Goal: Find contact information: Obtain details needed to contact an individual or organization

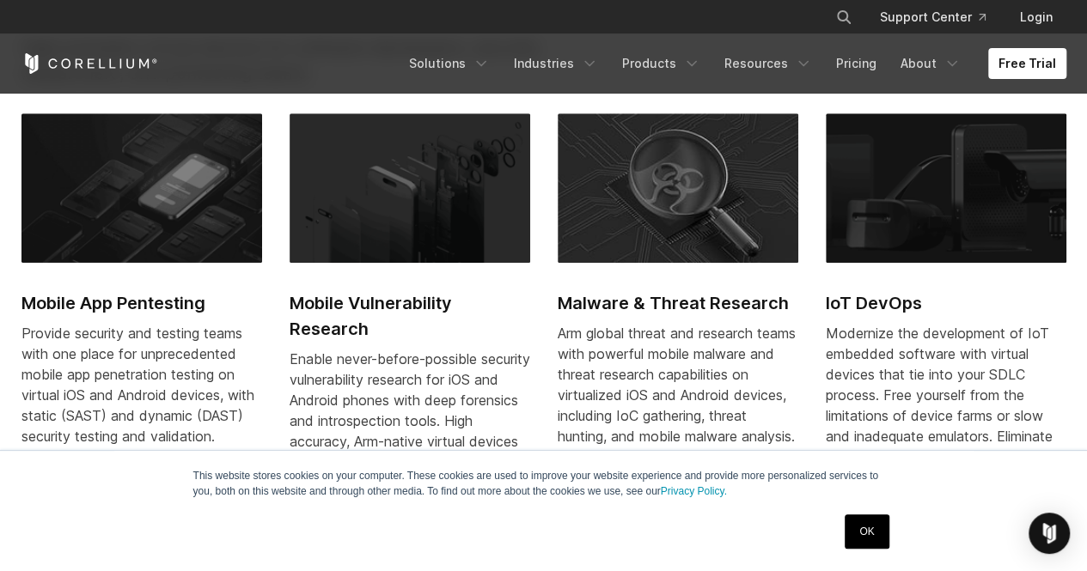
scroll to position [766, 0]
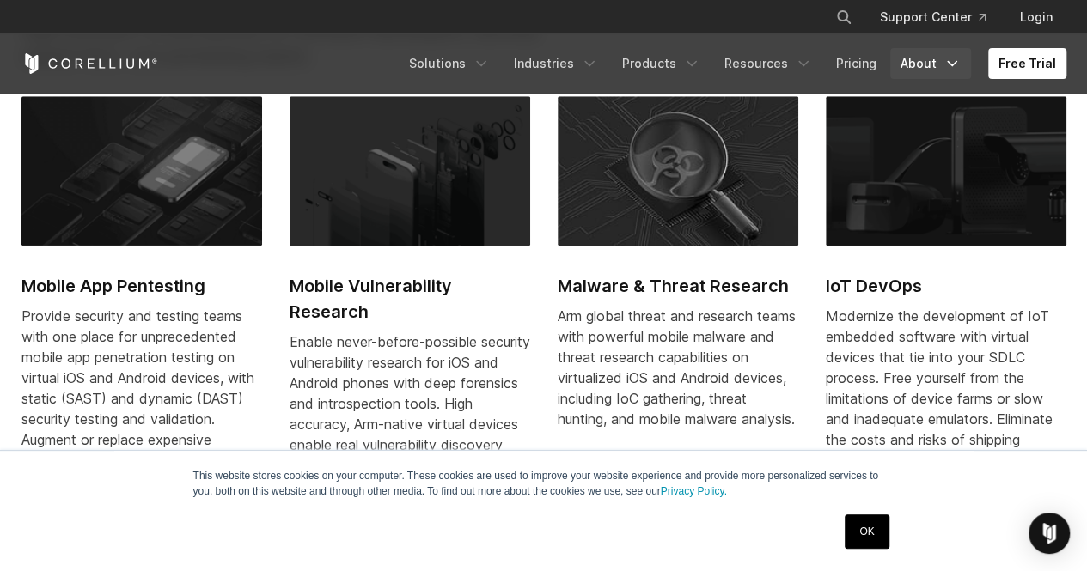
click at [950, 60] on icon "Navigation Menu" at bounding box center [951, 63] width 17 height 17
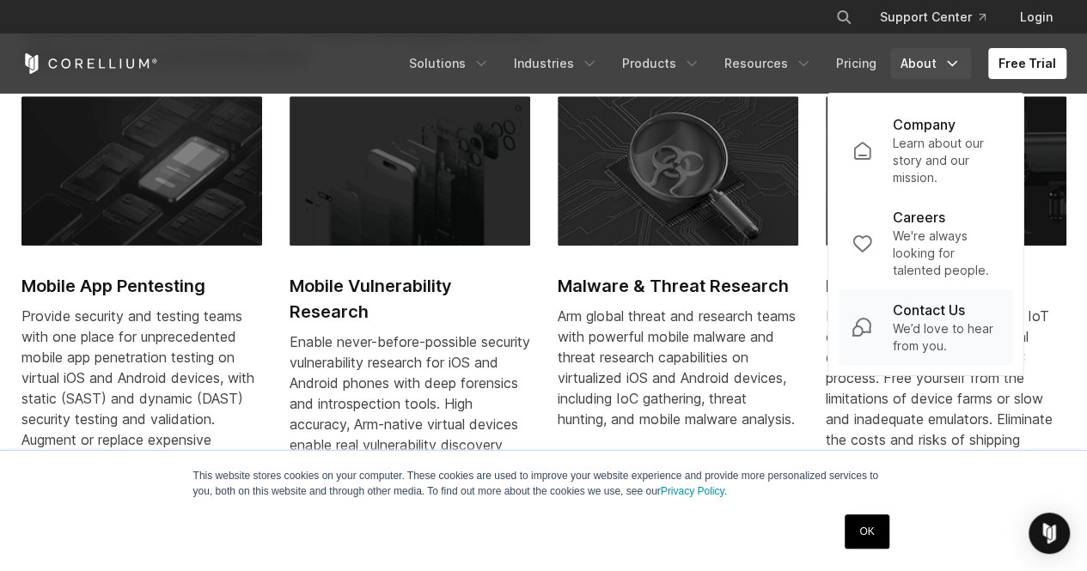
click at [928, 342] on p "We’d love to hear from you." at bounding box center [945, 337] width 107 height 34
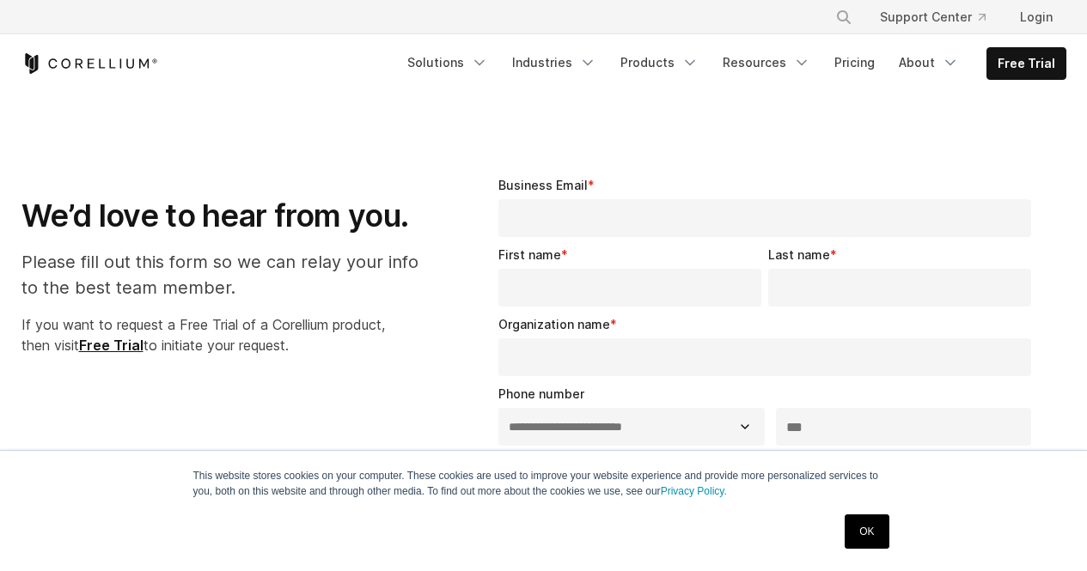
select select "**"
click at [862, 530] on link "OK" at bounding box center [866, 532] width 44 height 34
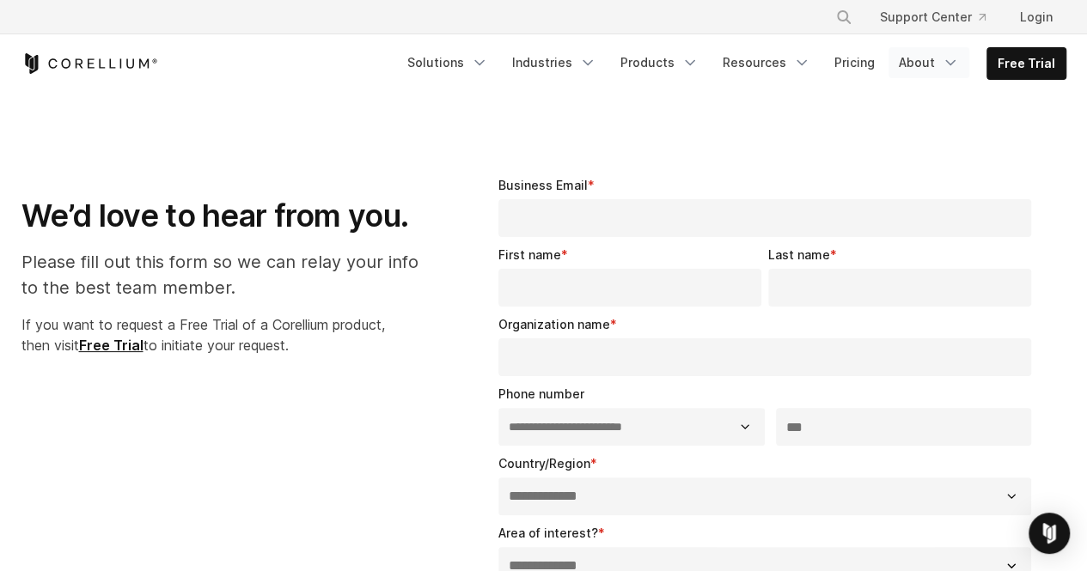
click at [941, 59] on link "About" at bounding box center [928, 62] width 81 height 31
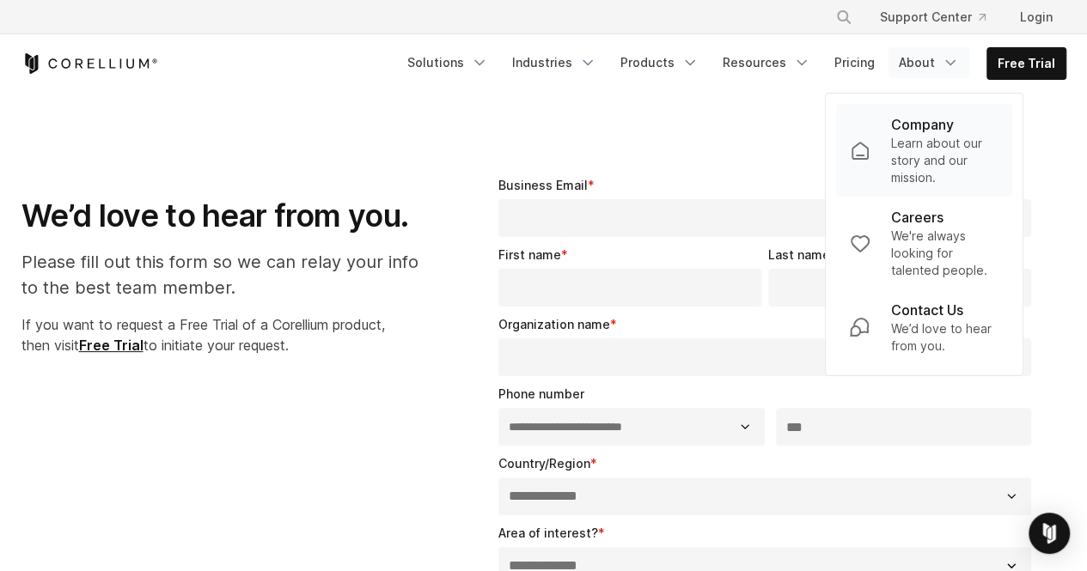
click at [924, 145] on p "Learn about our story and our mission." at bounding box center [944, 161] width 108 height 52
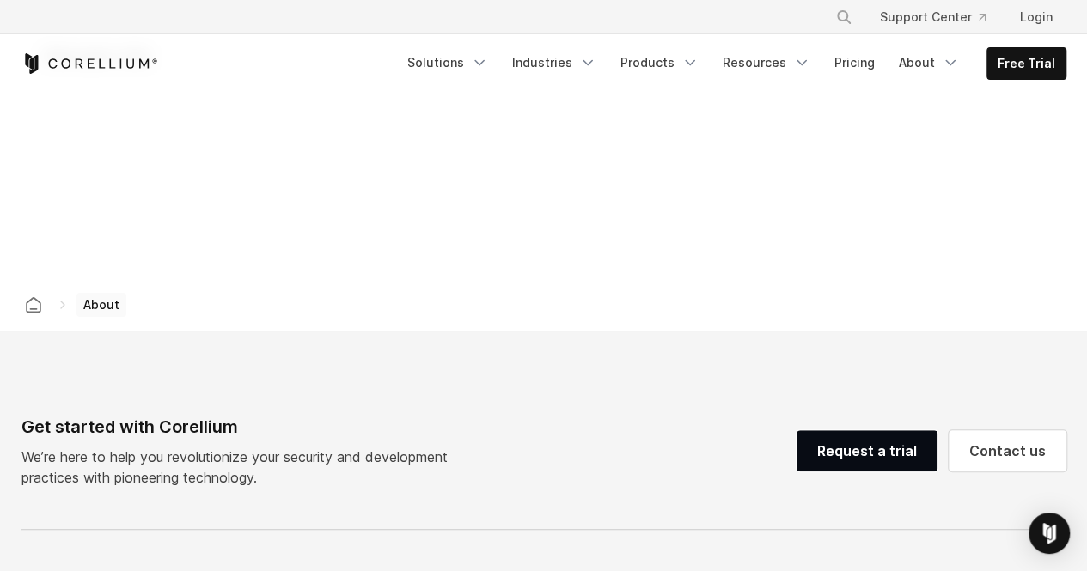
scroll to position [2641, 0]
